Goal: Check status: Check status

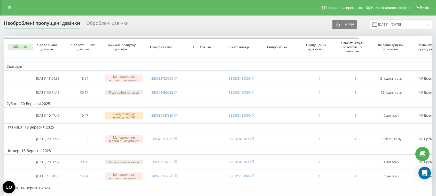
click at [8, 7] on link at bounding box center [9, 7] width 9 height 7
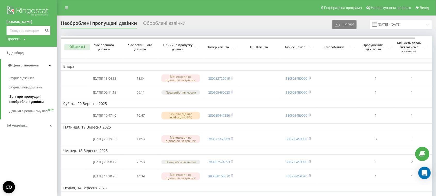
click at [25, 99] on span "Звіт про пропущені необроблені дзвінки" at bounding box center [31, 99] width 45 height 10
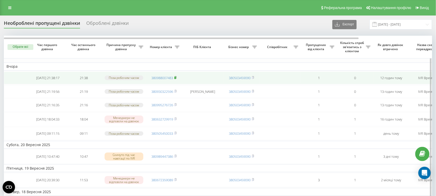
click at [175, 79] on rect at bounding box center [175, 78] width 2 height 2
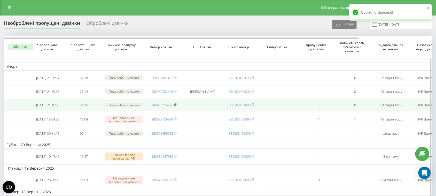
click at [176, 106] on rect at bounding box center [175, 105] width 2 height 2
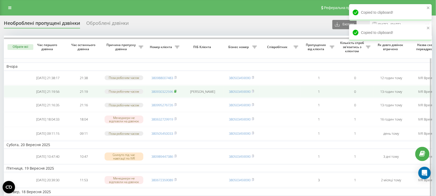
click at [177, 92] on icon at bounding box center [176, 91] width 2 height 2
